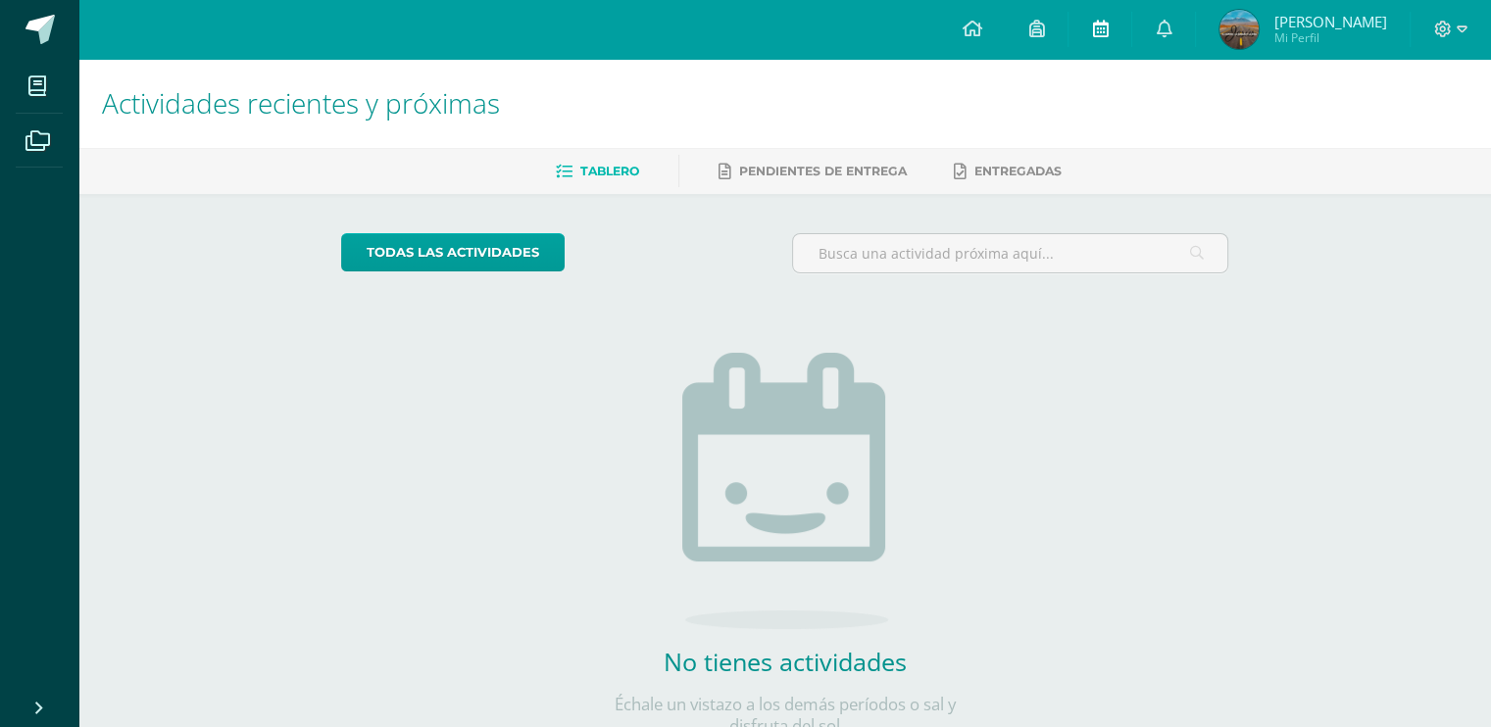
click at [1124, 29] on link at bounding box center [1099, 29] width 63 height 59
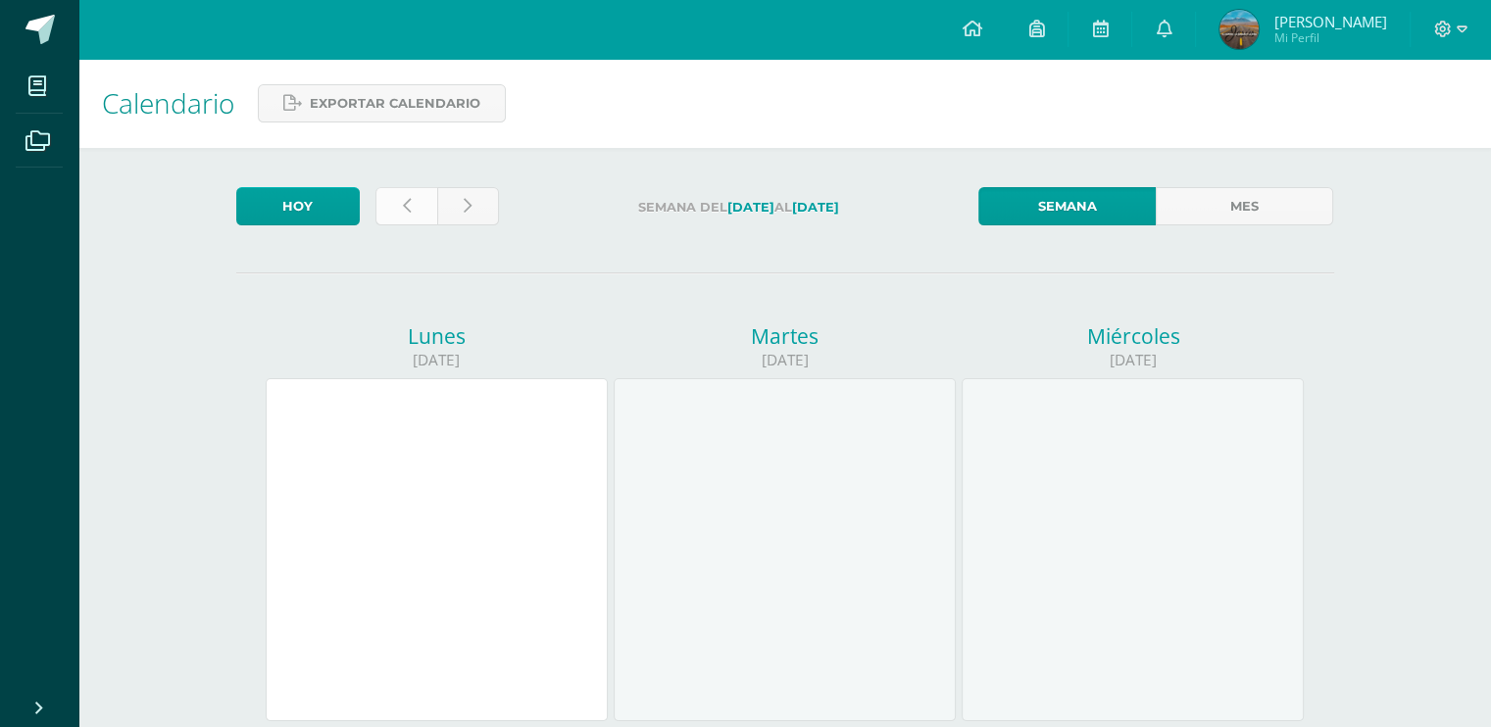
click at [388, 202] on link at bounding box center [406, 206] width 62 height 38
click at [386, 202] on link at bounding box center [406, 206] width 62 height 38
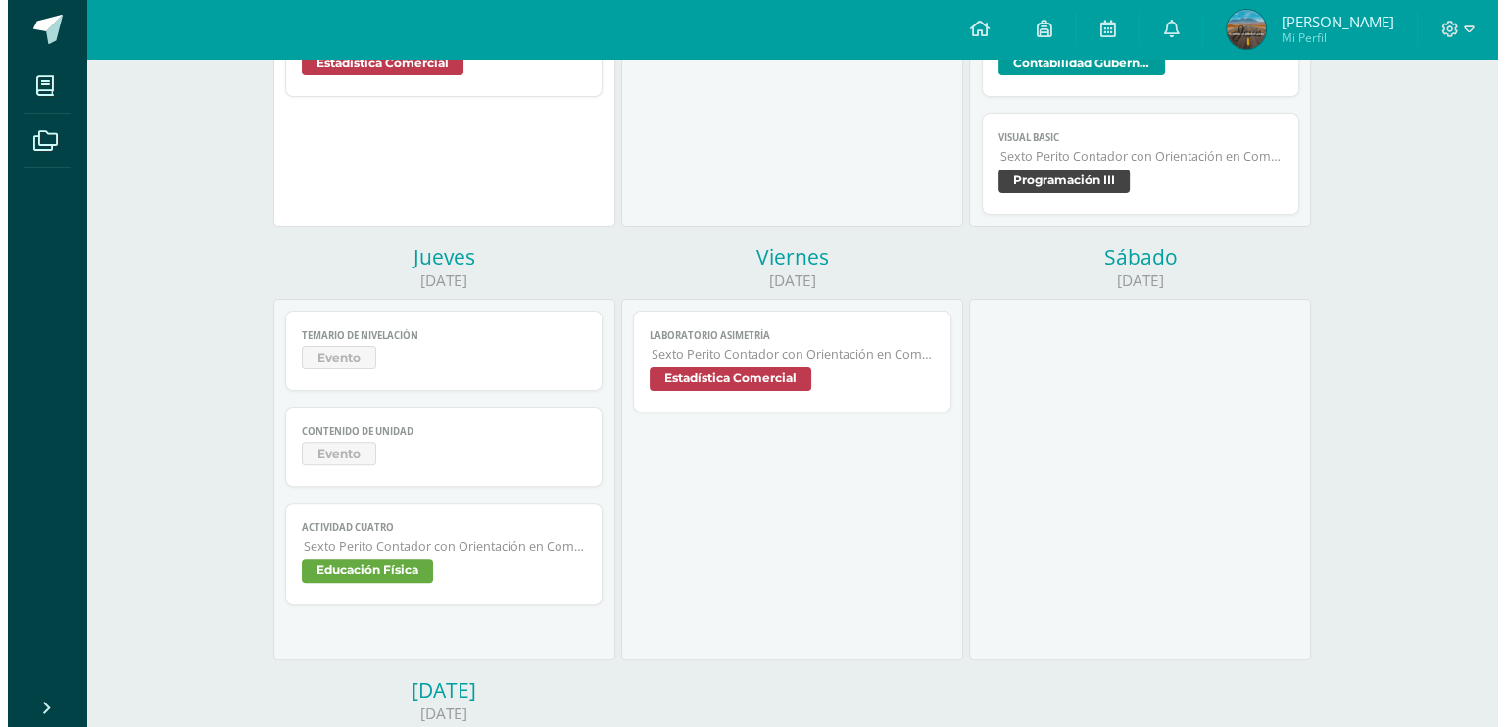
scroll to position [527, 0]
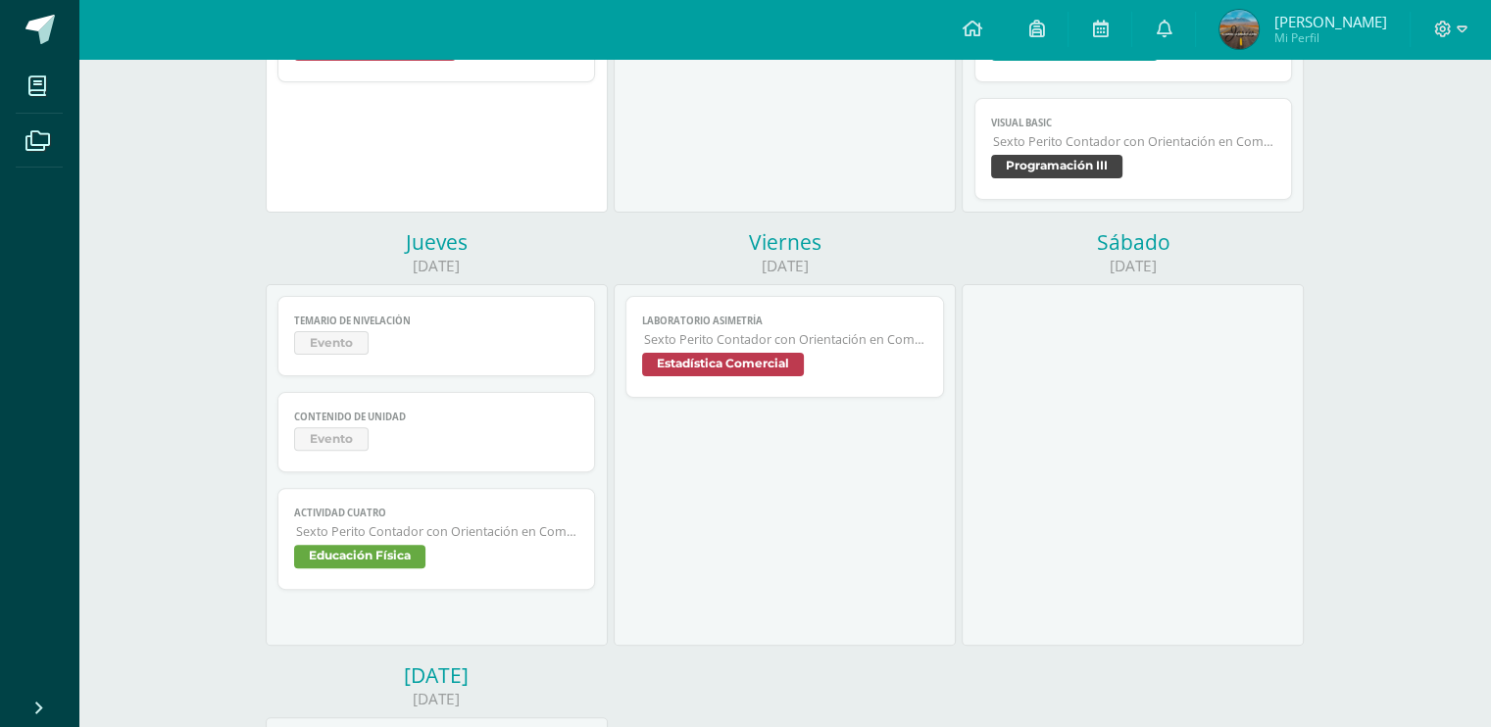
click at [419, 465] on link "CONTENIDO DE UNIDAD Evento" at bounding box center [436, 432] width 318 height 80
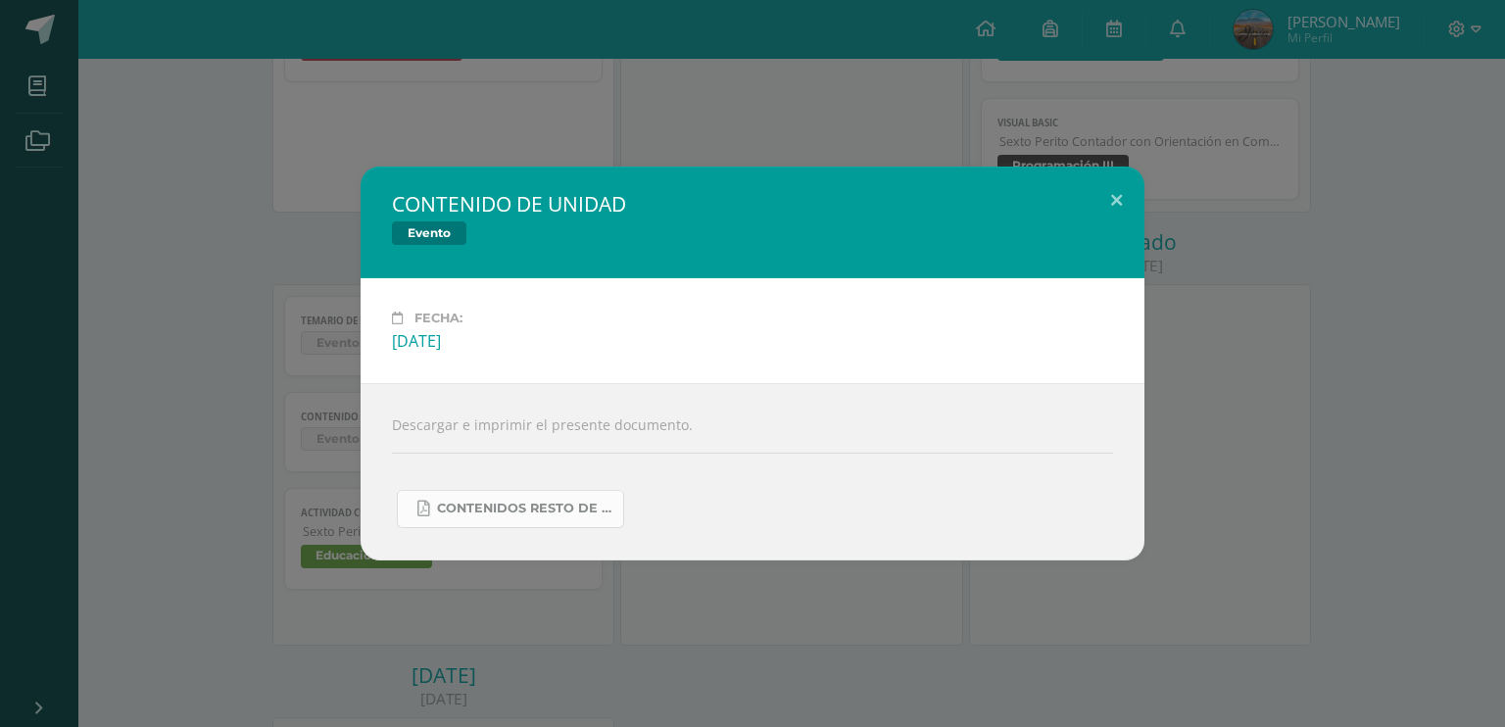
click at [470, 507] on span "CONTENIDOS RESTO DE UNIDAD.pdf" at bounding box center [525, 509] width 176 height 16
click at [745, 203] on div "CONTENIDO DE UNIDAD Evento" at bounding box center [753, 223] width 784 height 112
click at [821, 162] on div "CONTENIDO DE UNIDAD Evento Fecha: Jueves 17 de Julio Descargar e imprimir el pr…" at bounding box center [752, 363] width 1505 height 727
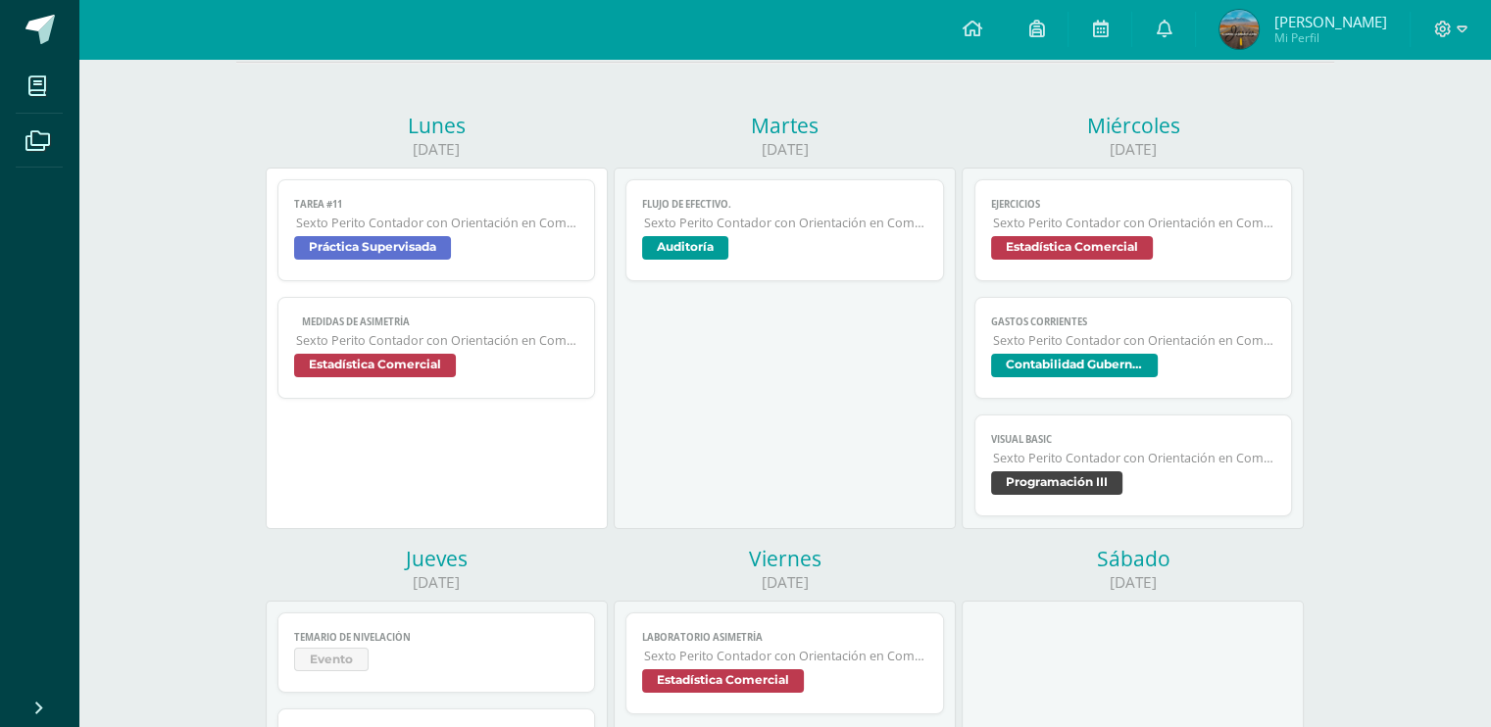
scroll to position [0, 0]
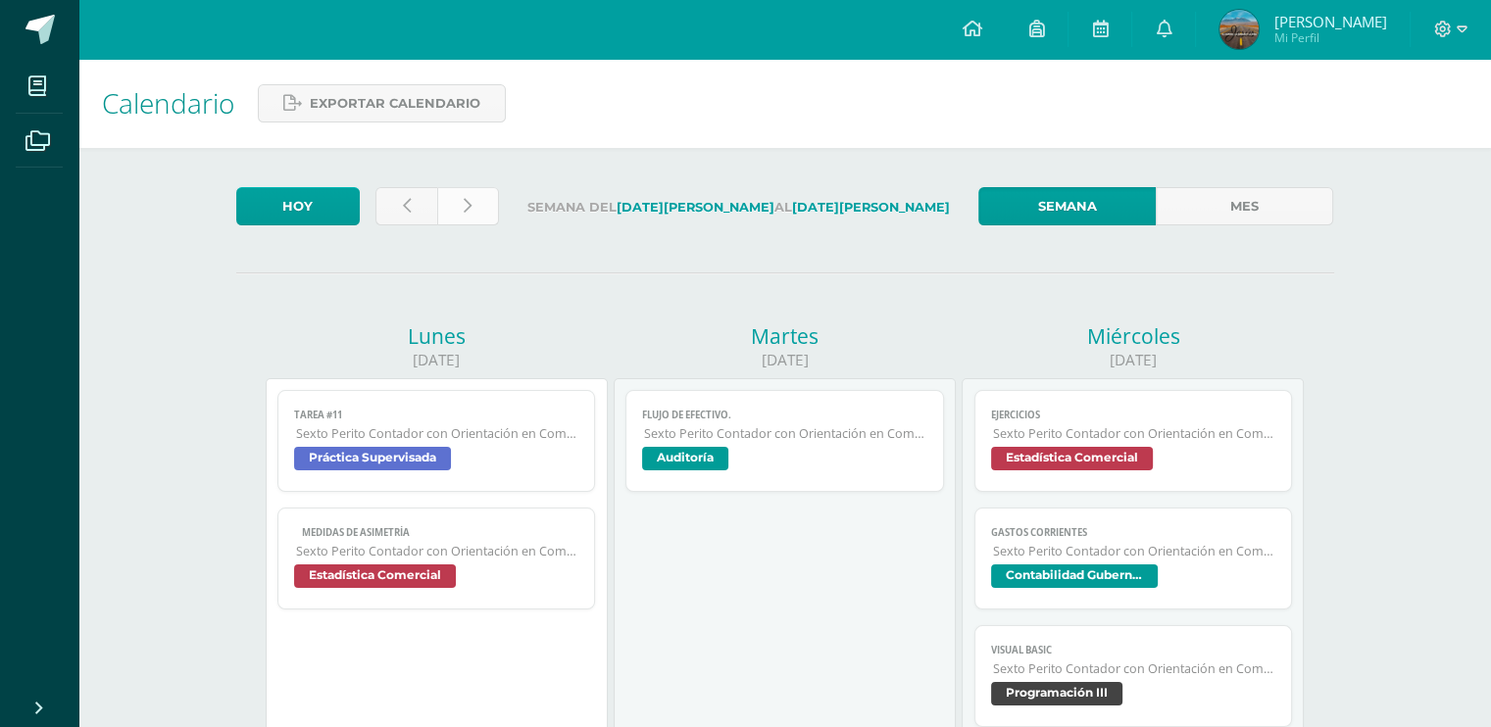
click at [464, 198] on icon at bounding box center [468, 206] width 8 height 17
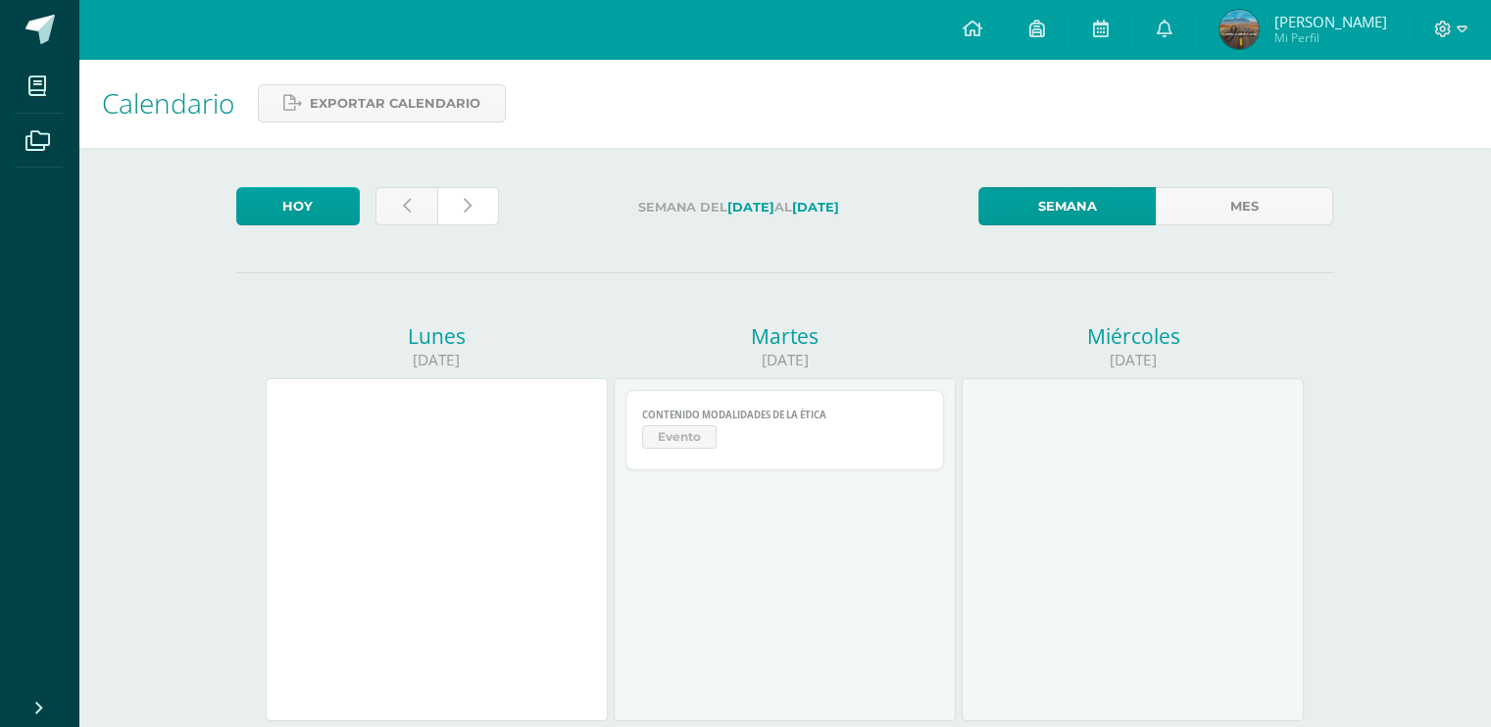
click at [462, 195] on link at bounding box center [468, 206] width 62 height 38
click at [418, 202] on link at bounding box center [406, 206] width 62 height 38
click at [718, 438] on span "Evento" at bounding box center [784, 439] width 285 height 28
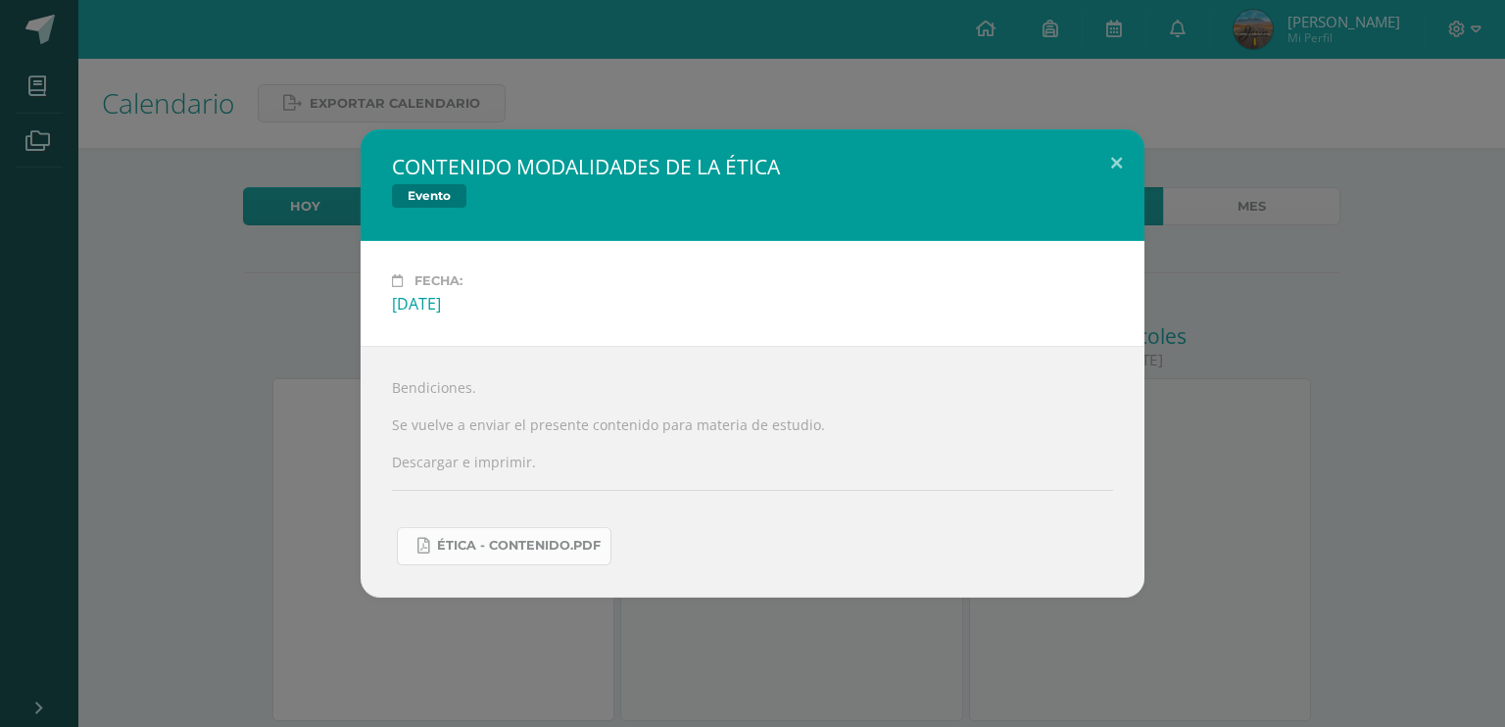
click at [502, 533] on link "ÉTICA - CONTENIDO.pdf" at bounding box center [504, 546] width 215 height 38
drag, startPoint x: 651, startPoint y: 55, endPoint x: 639, endPoint y: 99, distance: 45.6
click at [642, 83] on div "CONTENIDO MODALIDADES DE LA ÉTICA Evento Fecha: [DATE] Bendiciones. Se vuelve a…" at bounding box center [752, 363] width 1505 height 727
